Goal: Task Accomplishment & Management: Manage account settings

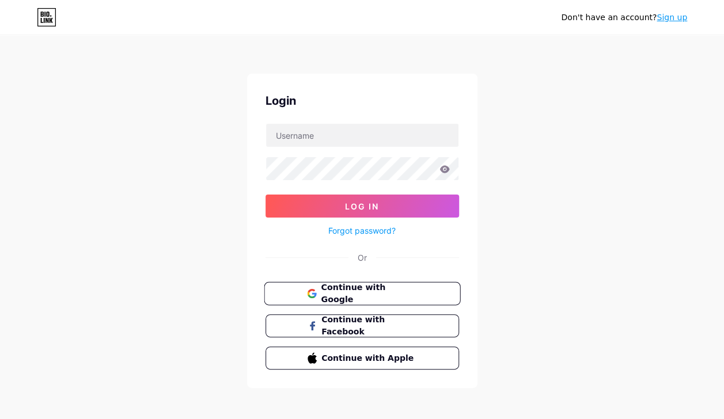
click at [418, 292] on button "Continue with Google" at bounding box center [362, 294] width 196 height 24
click at [374, 230] on link "Forgot password?" at bounding box center [361, 231] width 67 height 12
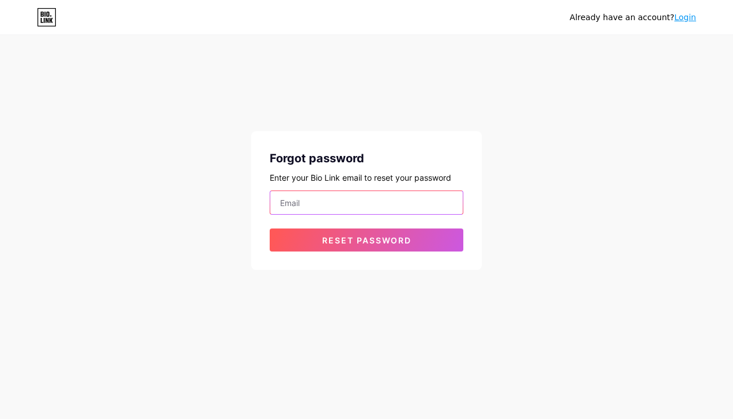
click at [373, 211] on input "email" at bounding box center [366, 202] width 192 height 23
type input "jac3122.jj@gmail.com"
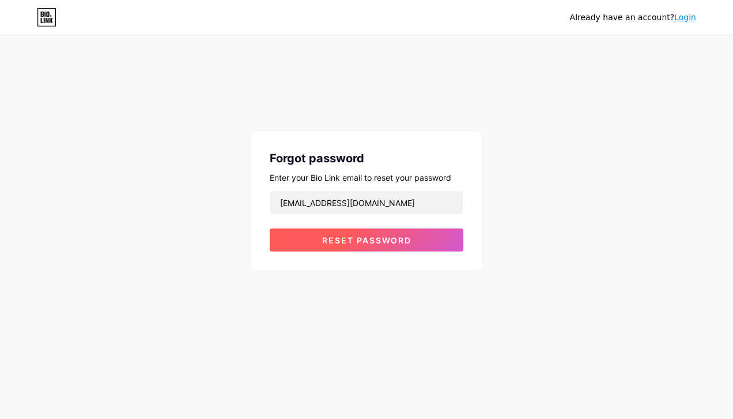
click at [345, 241] on span "Reset password" at bounding box center [366, 241] width 89 height 10
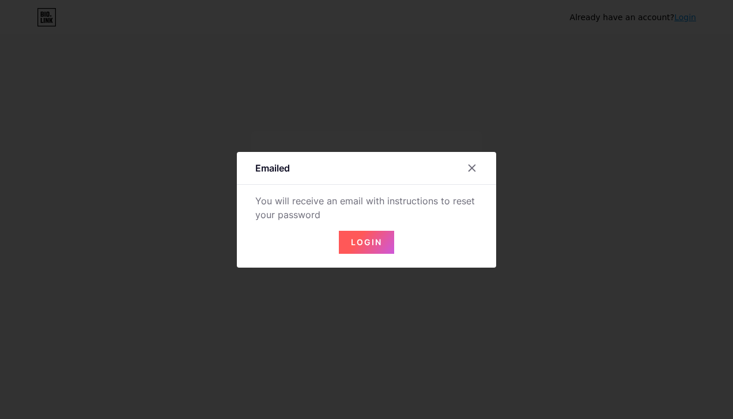
click at [351, 239] on span "Login" at bounding box center [366, 242] width 31 height 10
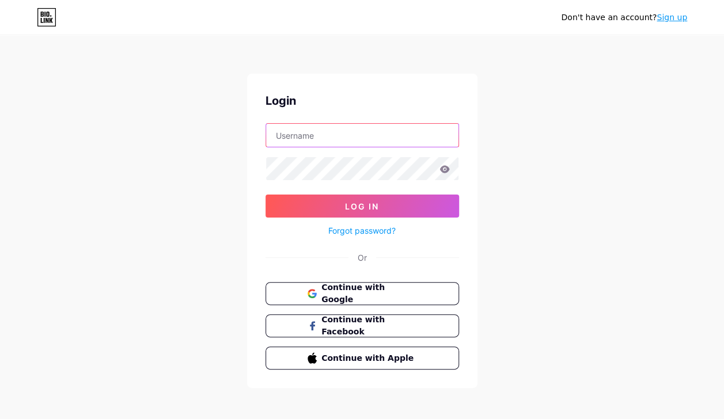
click at [316, 134] on input "text" at bounding box center [362, 135] width 192 height 23
click at [406, 133] on input "Jac3122" at bounding box center [362, 135] width 192 height 23
type input "Jac3122"
click at [598, 179] on div "Don't have an account? Sign up Login Jac3122 Log In Forgot password? Or Continu…" at bounding box center [362, 212] width 724 height 425
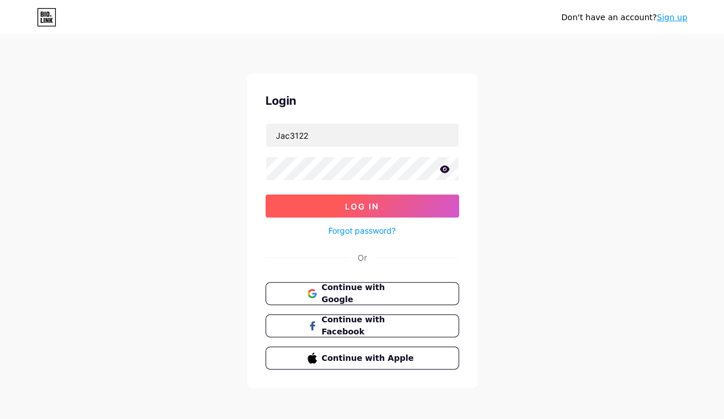
click at [352, 203] on span "Log In" at bounding box center [362, 207] width 34 height 10
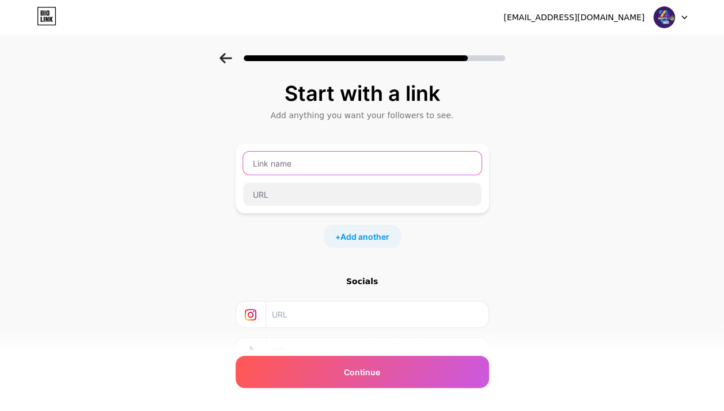
click at [279, 159] on input "text" at bounding box center [362, 162] width 238 height 23
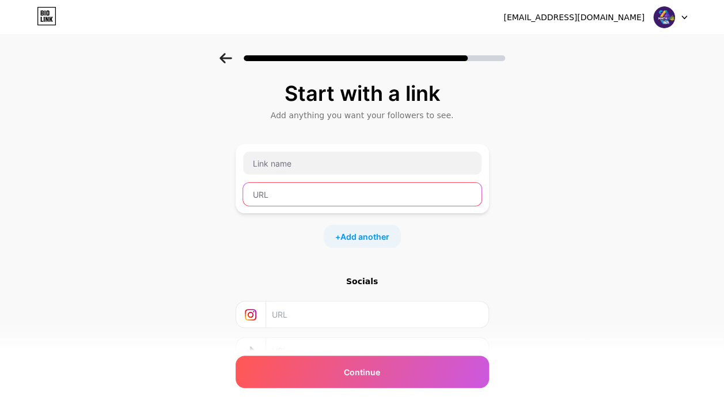
click at [279, 195] on input "text" at bounding box center [362, 194] width 238 height 23
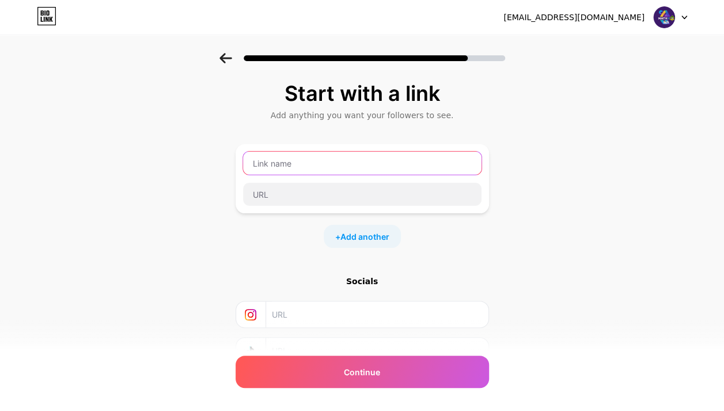
click at [290, 159] on input "text" at bounding box center [362, 162] width 238 height 23
click at [283, 165] on input "text" at bounding box center [362, 162] width 238 height 23
paste input "https://drive.google.com/drive/u/9/my-drive"
type input "https://drive.google.com/drive/u/9/my-drive"
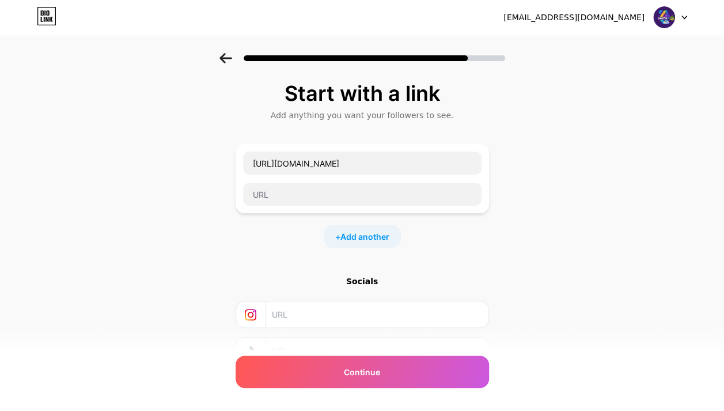
click at [622, 225] on div "Start with a link Add anything you want your followers to see. https://drive.go…" at bounding box center [362, 255] width 724 height 405
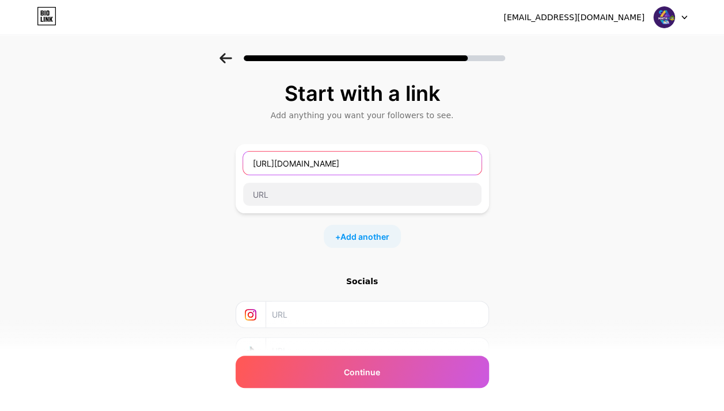
click at [430, 162] on input "https://drive.google.com/drive/u/9/my-drive" at bounding box center [362, 162] width 238 height 23
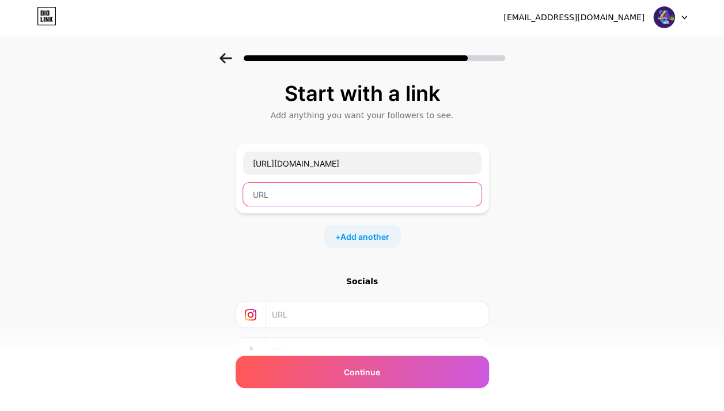
click at [320, 185] on input "text" at bounding box center [362, 194] width 238 height 23
paste input "https://drive.google.com/drive/u/9/my-drive"
type input "https://drive.google.com/drive/u/9/my-drive"
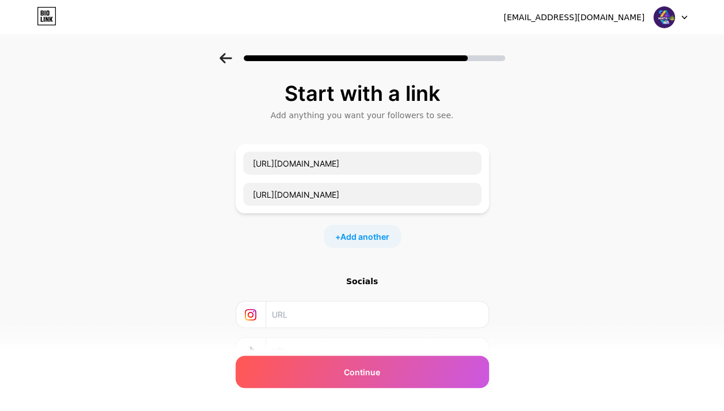
click at [504, 205] on div "Start with a link Add anything you want your followers to see. https://drive.go…" at bounding box center [362, 255] width 724 height 405
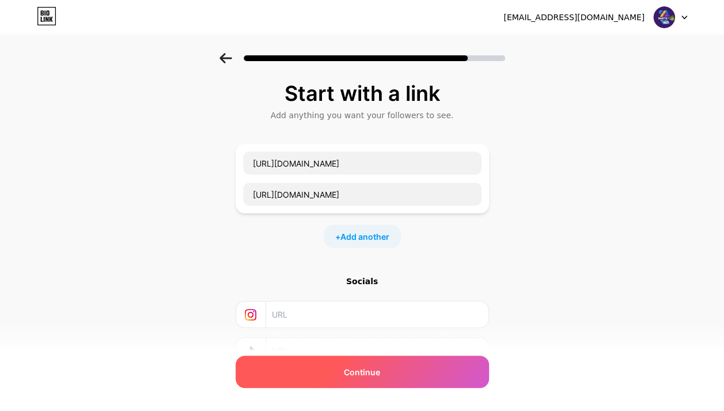
click at [385, 369] on div "Continue" at bounding box center [362, 371] width 253 height 32
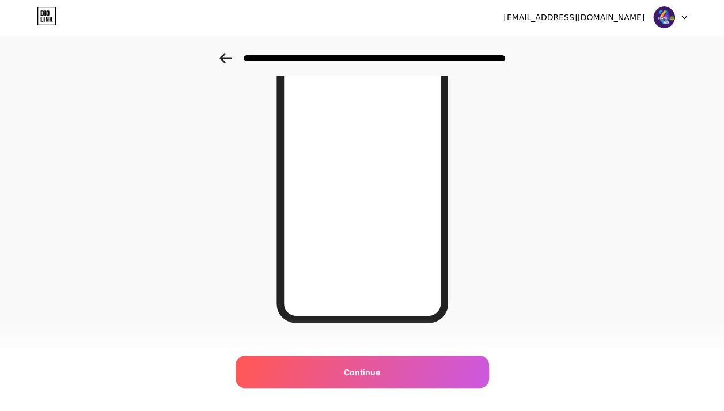
scroll to position [168, 0]
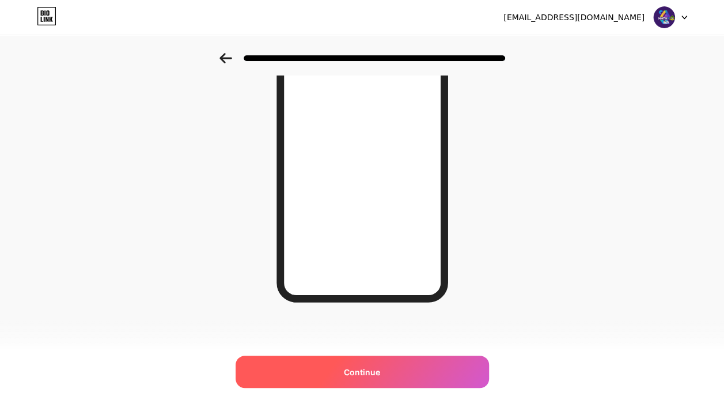
click at [386, 368] on div "Continue" at bounding box center [362, 371] width 253 height 32
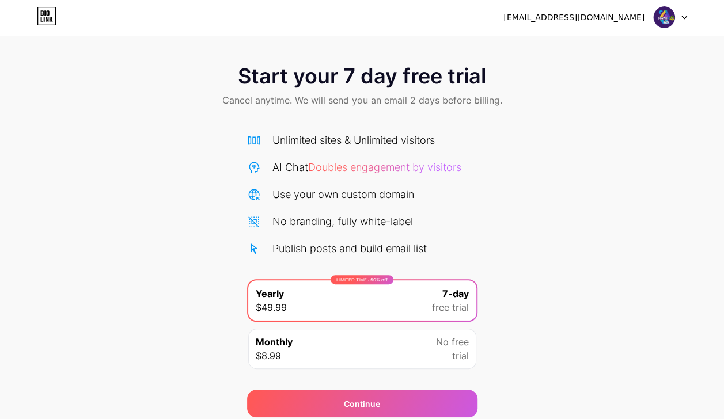
click at [685, 16] on icon at bounding box center [684, 18] width 6 height 4
click at [49, 66] on div "Start your 7 day free trial Cancel anytime. We will send you an email 2 days be…" at bounding box center [362, 87] width 724 height 68
click at [50, 16] on icon at bounding box center [47, 16] width 20 height 18
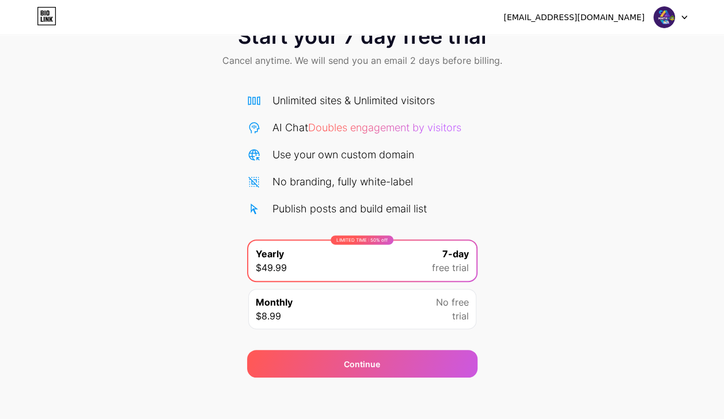
scroll to position [44, 0]
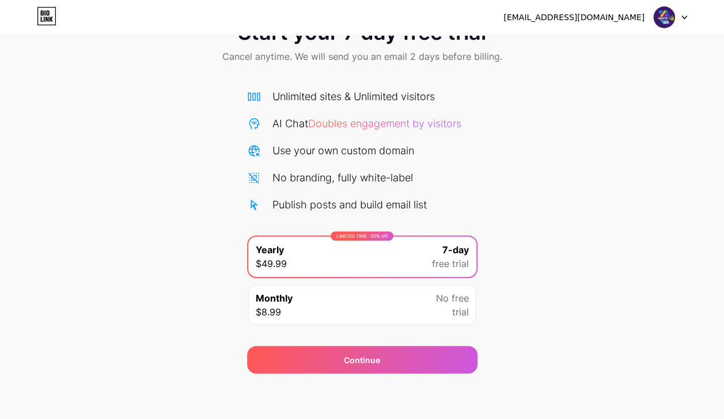
click at [684, 18] on icon at bounding box center [684, 17] width 5 height 3
click at [589, 18] on div "jac3122.jj@gmail.com" at bounding box center [573, 18] width 141 height 12
click at [662, 16] on img at bounding box center [664, 17] width 22 height 22
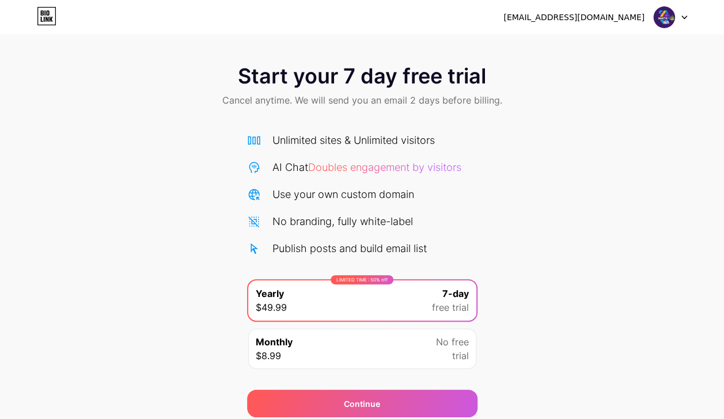
click at [685, 16] on icon at bounding box center [684, 18] width 6 height 4
click at [582, 46] on li "Logout" at bounding box center [615, 47] width 143 height 31
